Goal: Task Accomplishment & Management: Check status

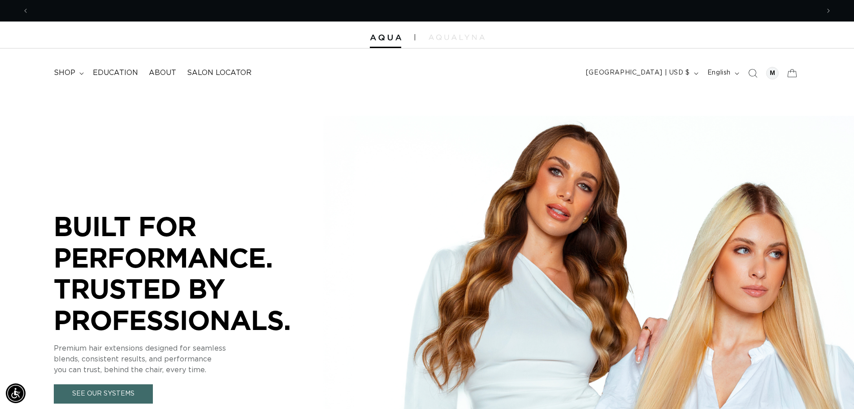
scroll to position [0, 791]
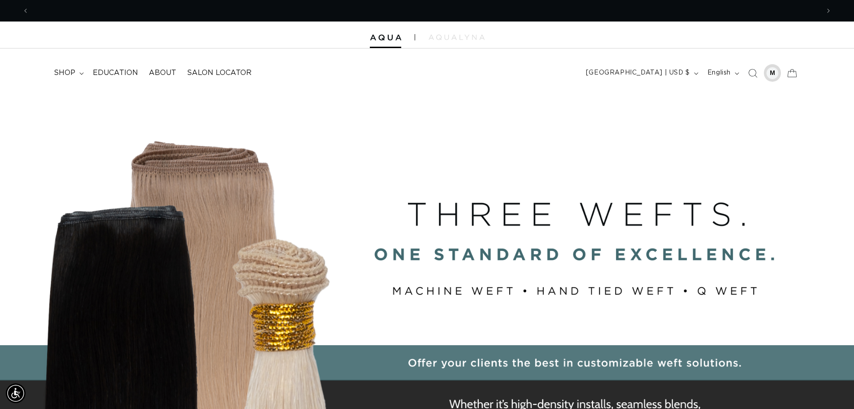
click at [777, 76] on div at bounding box center [773, 73] width 13 height 13
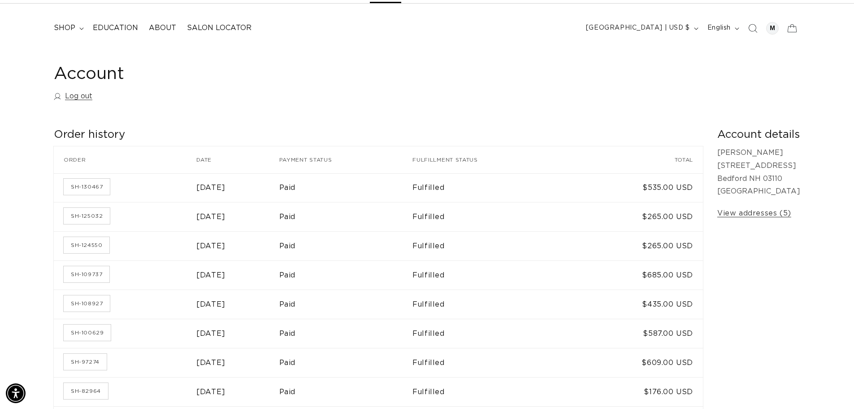
scroll to position [0, 791]
click at [97, 191] on link "SH-130467" at bounding box center [87, 187] width 46 height 16
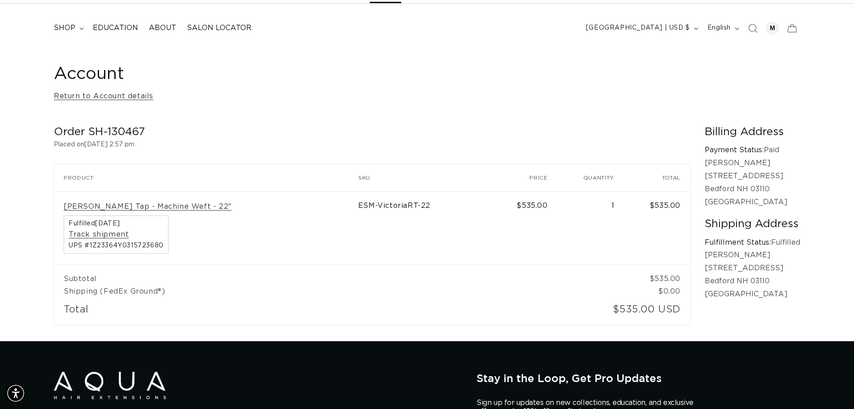
scroll to position [0, 791]
click at [84, 237] on link "Track shipment" at bounding box center [99, 234] width 60 height 9
